Goal: Task Accomplishment & Management: Use online tool/utility

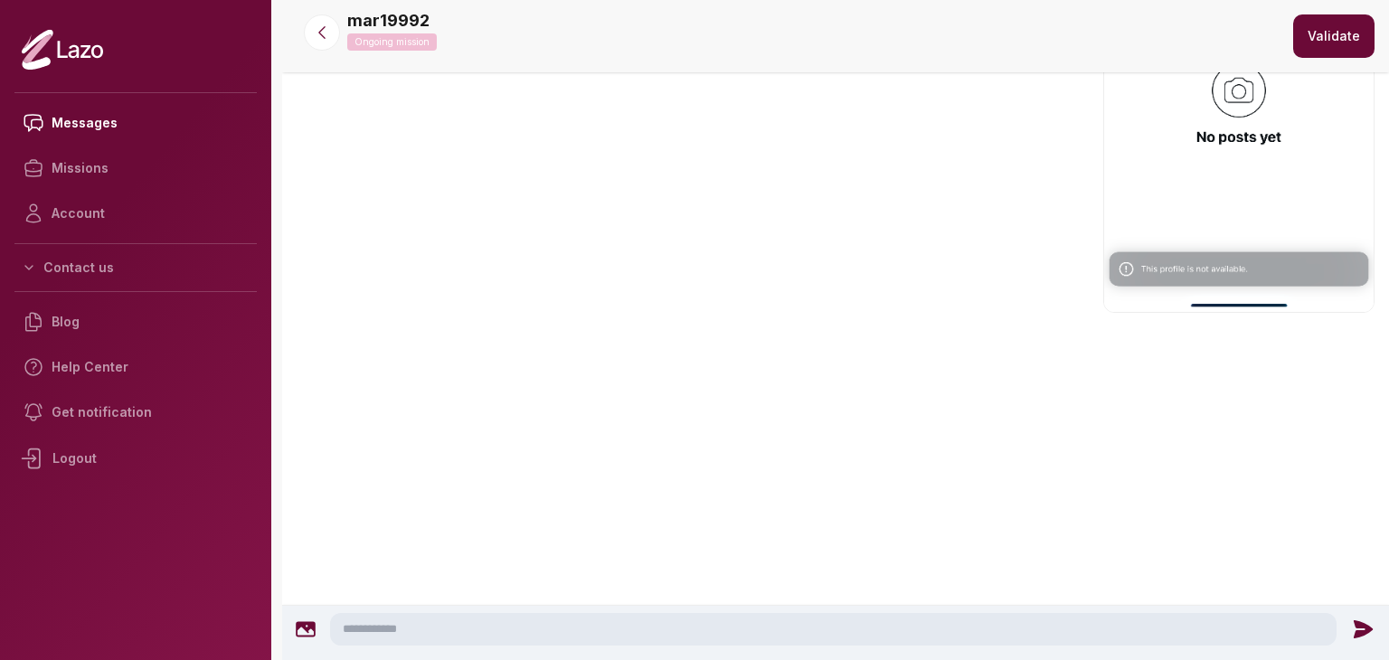
scroll to position [2766, 0]
click at [1335, 33] on button "Validate" at bounding box center [1333, 35] width 81 height 43
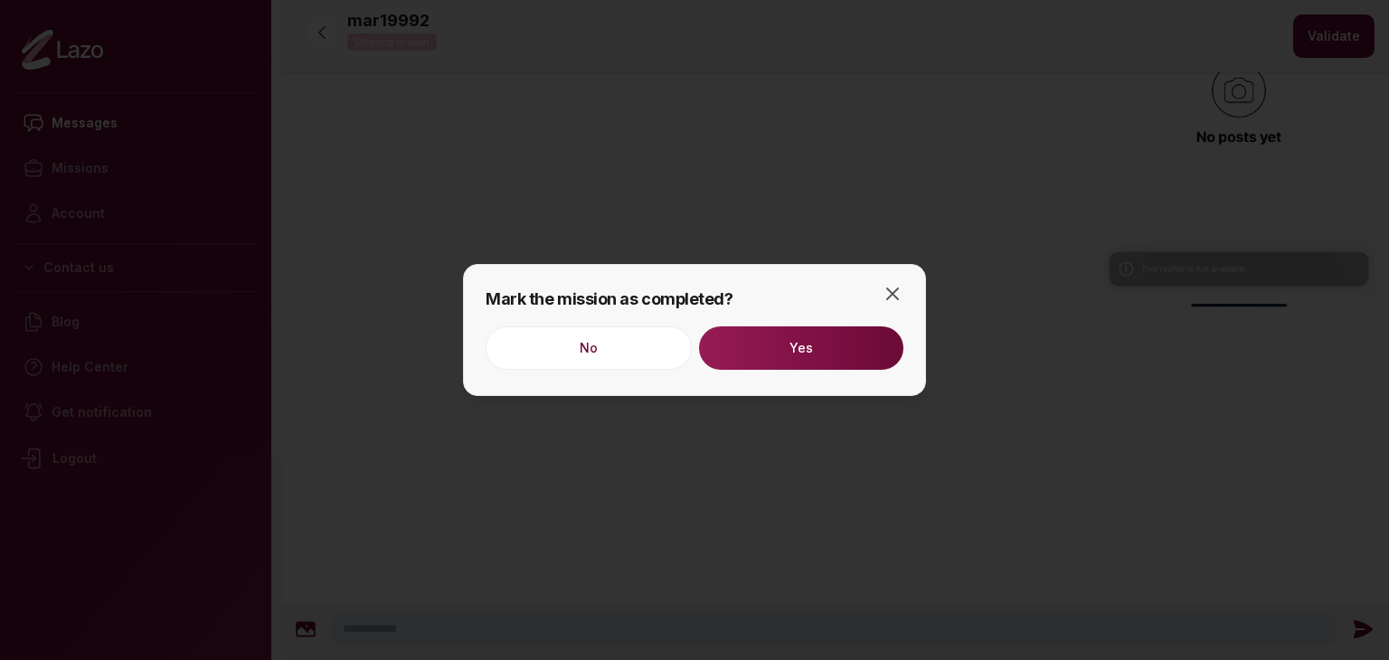
scroll to position [2573, 0]
click at [819, 335] on button "Yes" at bounding box center [801, 347] width 204 height 43
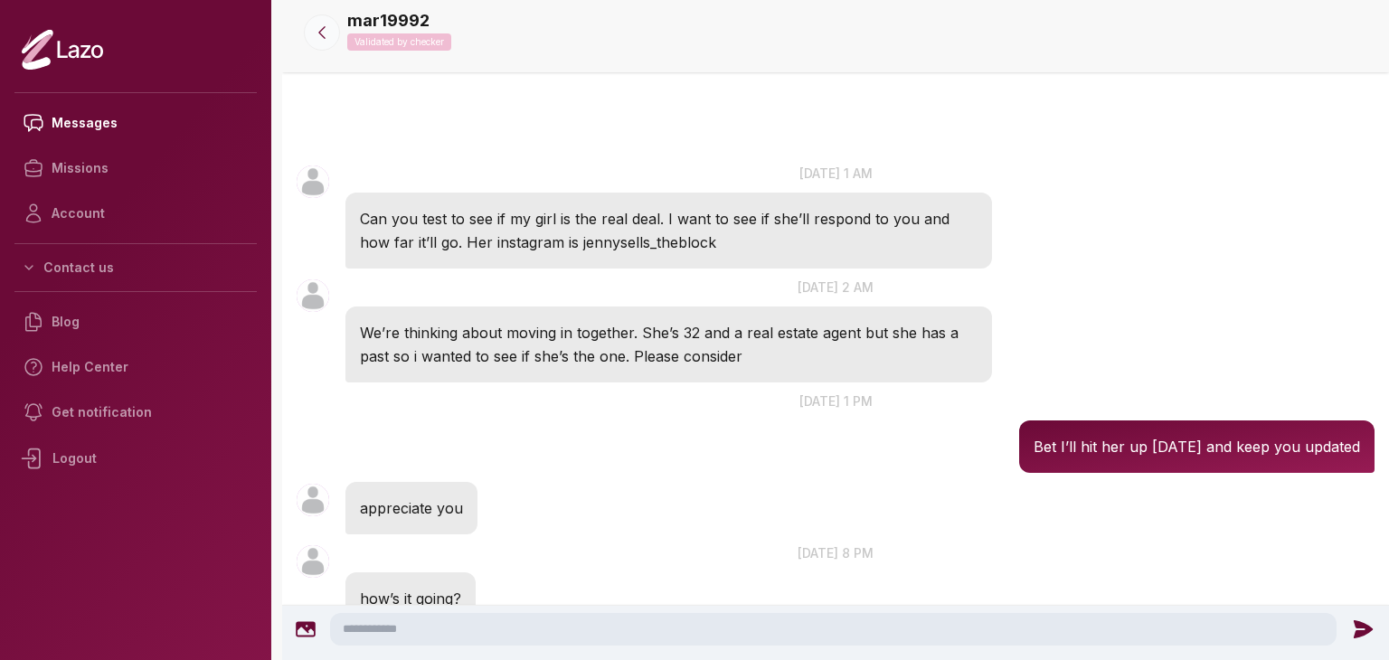
click at [329, 42] on button at bounding box center [322, 32] width 36 height 36
